Goal: Task Accomplishment & Management: Manage account settings

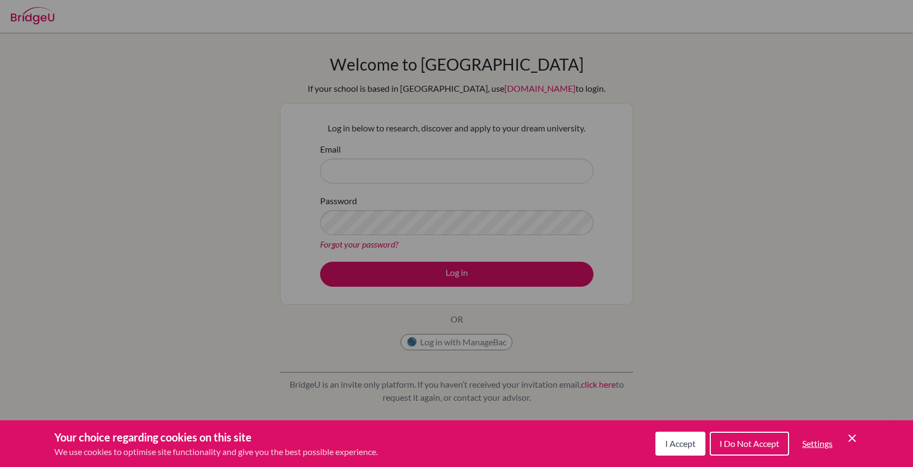
click at [664, 436] on button "I Accept" at bounding box center [681, 444] width 50 height 24
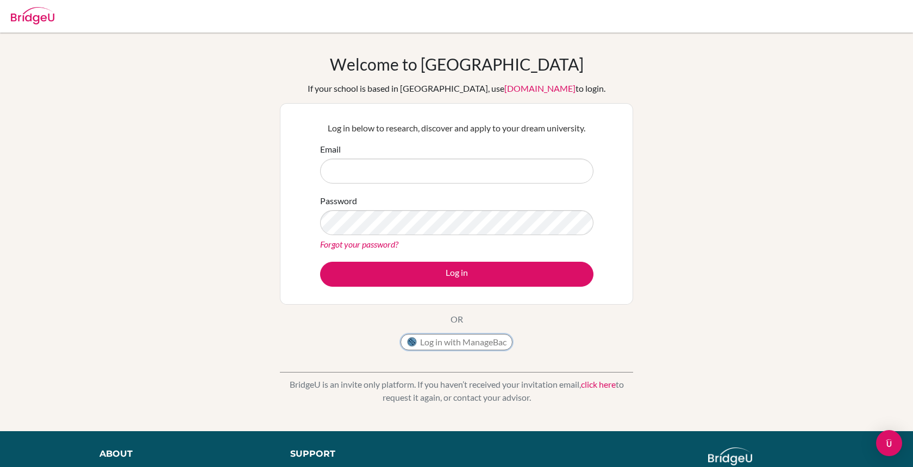
click at [499, 349] on button "Log in with ManageBac" at bounding box center [457, 342] width 112 height 16
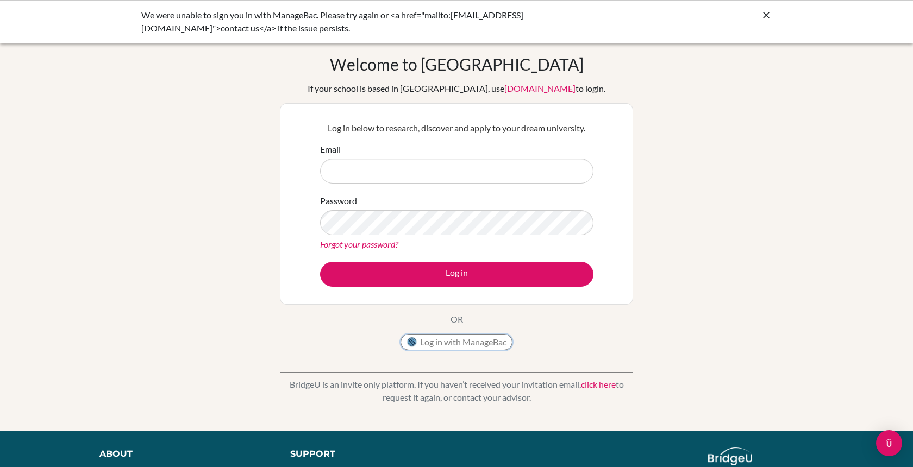
click at [421, 350] on button "Log in with ManageBac" at bounding box center [457, 342] width 112 height 16
click at [430, 172] on input "Email" at bounding box center [456, 171] width 273 height 25
type input "lmenzies@bisvietnam.com"
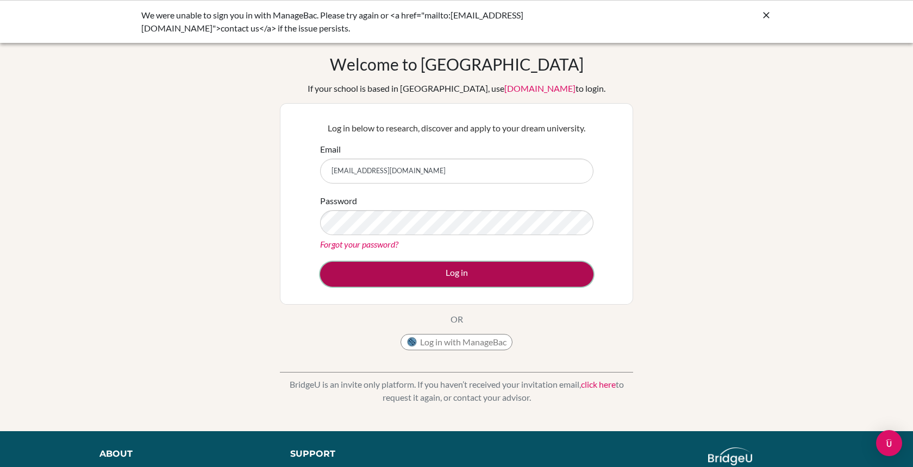
click at [418, 265] on button "Log in" at bounding box center [456, 274] width 273 height 25
